Goal: Task Accomplishment & Management: Complete application form

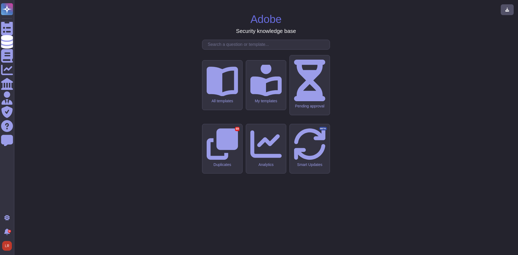
click at [108, 83] on div "Adobe Security knowledge base All templates My templates Pending approval Dupli…" at bounding box center [265, 127] width 495 height 246
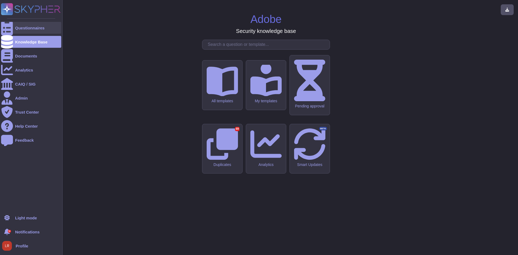
click at [5, 26] on icon at bounding box center [7, 28] width 12 height 16
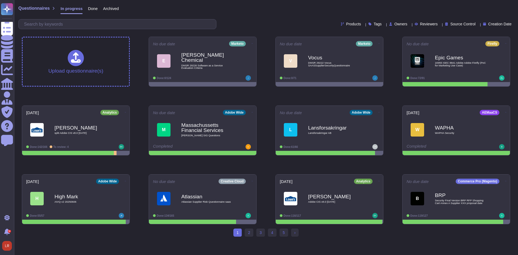
click at [396, 25] on div "Owners" at bounding box center [399, 24] width 20 height 4
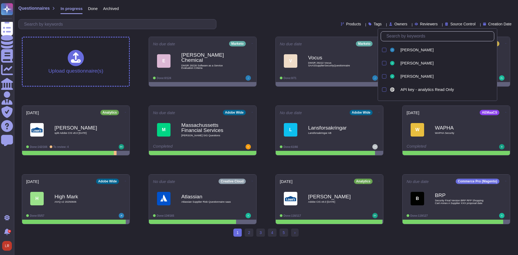
click at [398, 36] on input "text" at bounding box center [438, 36] width 110 height 9
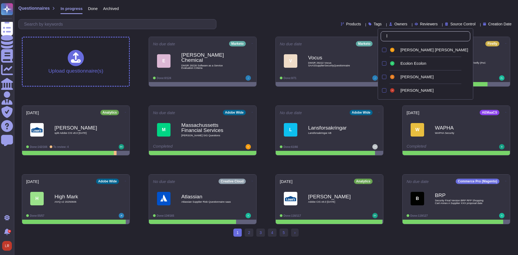
type input "lo"
click at [422, 92] on div "[PERSON_NAME]" at bounding box center [434, 90] width 68 height 5
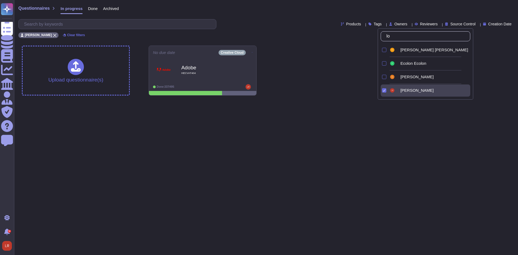
click at [289, 100] on html "Questionnaires Knowledge Base Documents Analytics CAIQ / SIG Admin Trust Center…" at bounding box center [259, 50] width 518 height 100
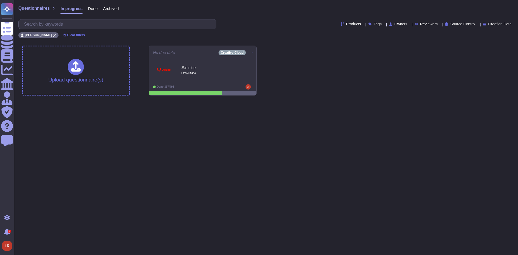
click at [91, 12] on div "Done" at bounding box center [90, 9] width 15 height 11
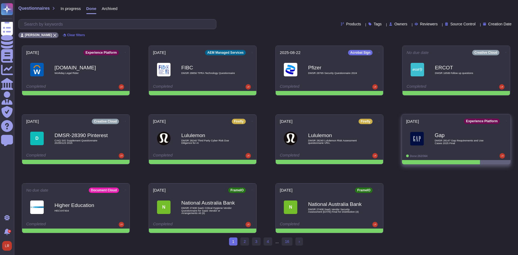
click at [461, 136] on b "Gap" at bounding box center [461, 134] width 54 height 5
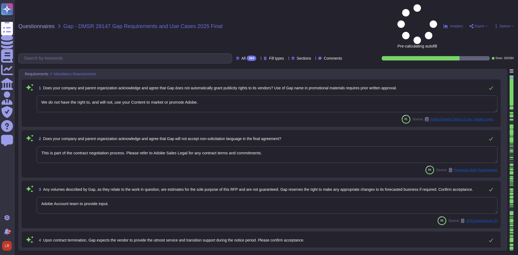
type textarea "We do not have the right to, and will not, use your Content to market or promot…"
type textarea "This is part of the contract negotiation process. Please refer to Adobe Sales L…"
type textarea "Adobe Account team to provide input."
type textarea "This would be called out and determined in the agreement and is dependent upon …"
type textarea "The Adobe Privacy Policy describes the privacy practices in Adobe’s product, se…"
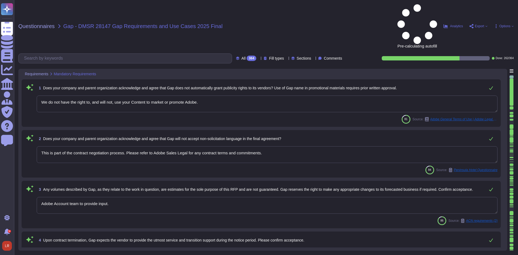
type textarea "Adobe was founded by [PERSON_NAME] and [PERSON_NAME] in [DATE]."
click at [246, 56] on div "All 364" at bounding box center [247, 58] width 23 height 5
click at [245, 46] on div "To do 102" at bounding box center [251, 47] width 44 height 6
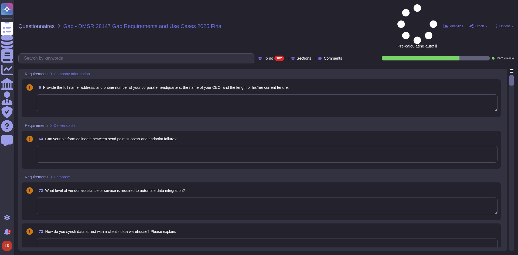
click at [305, 120] on div "Requirements Deliverability" at bounding box center [225, 125] width 407 height 11
click at [48, 94] on textarea at bounding box center [267, 102] width 461 height 17
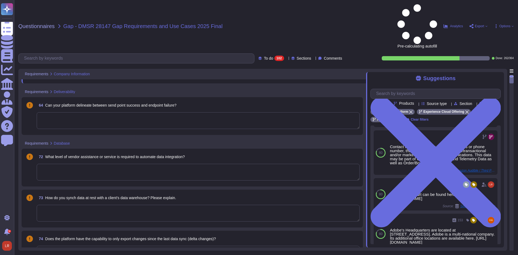
scroll to position [270, 0]
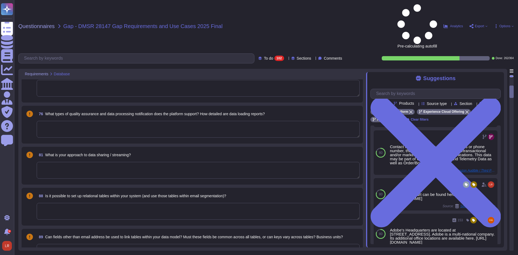
click at [128, 203] on textarea at bounding box center [198, 211] width 323 height 17
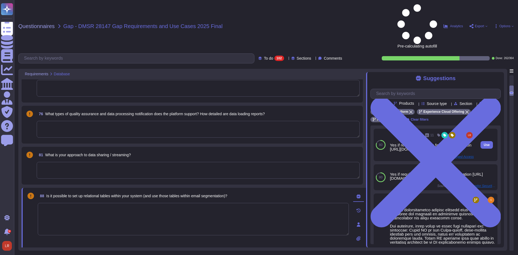
click at [424, 143] on div "Yes if required – see this for more information [URL][DOMAIN_NAME]" at bounding box center [432, 147] width 84 height 8
click at [423, 143] on div "Yes if required – see this for more information [URL][DOMAIN_NAME]" at bounding box center [432, 147] width 84 height 8
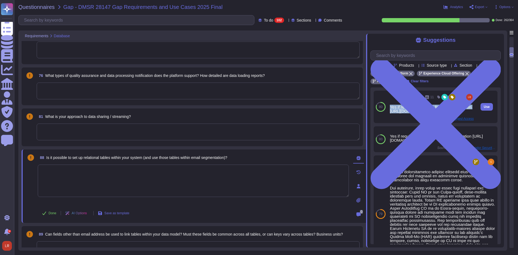
drag, startPoint x: 389, startPoint y: 123, endPoint x: 455, endPoint y: 119, distance: 66.1
click at [460, 119] on div "11 Yes if required – see this for more information [URL][DOMAIN_NAME] Source: P…" at bounding box center [431, 107] width 88 height 32
click at [434, 113] on div "Yes if required – see this for more information [URL][DOMAIN_NAME]" at bounding box center [432, 109] width 84 height 8
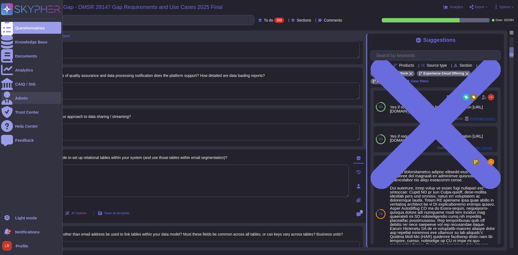
drag, startPoint x: 20, startPoint y: 98, endPoint x: 25, endPoint y: 101, distance: 4.8
click at [20, 98] on div "Admin" at bounding box center [21, 98] width 13 height 4
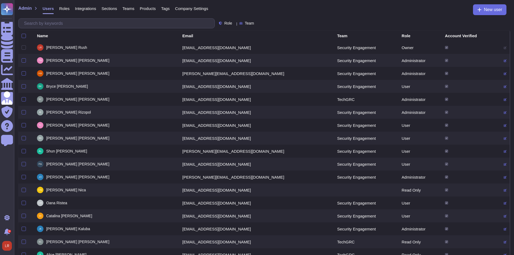
drag, startPoint x: 61, startPoint y: 7, endPoint x: 61, endPoint y: 11, distance: 3.8
click at [61, 7] on span "Roles" at bounding box center [64, 8] width 10 height 4
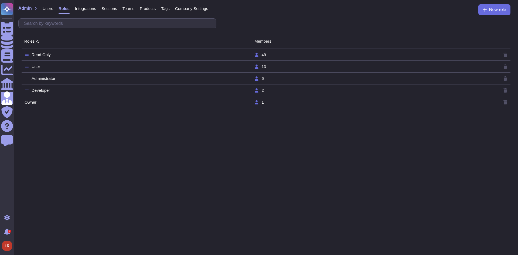
click at [40, 66] on td "User" at bounding box center [139, 66] width 230 height 5
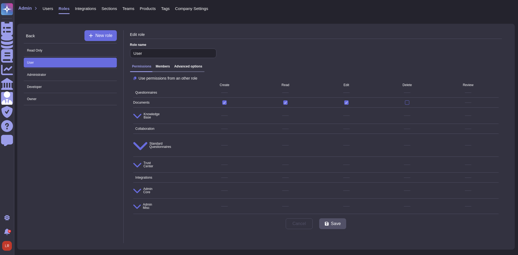
click at [188, 67] on h3 "Advanced options" at bounding box center [188, 66] width 28 height 4
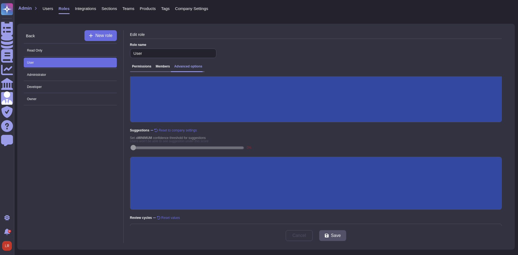
scroll to position [72, 0]
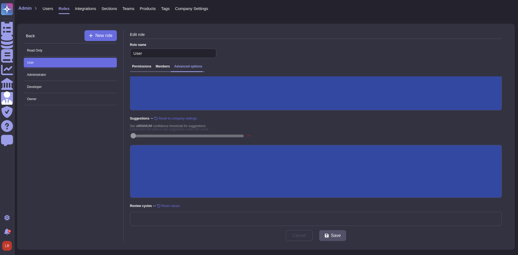
click at [263, 204] on div "Review cycles Reset values Expired content access Expired templates are visible…" at bounding box center [316, 215] width 372 height 22
